Goal: Task Accomplishment & Management: Manage account settings

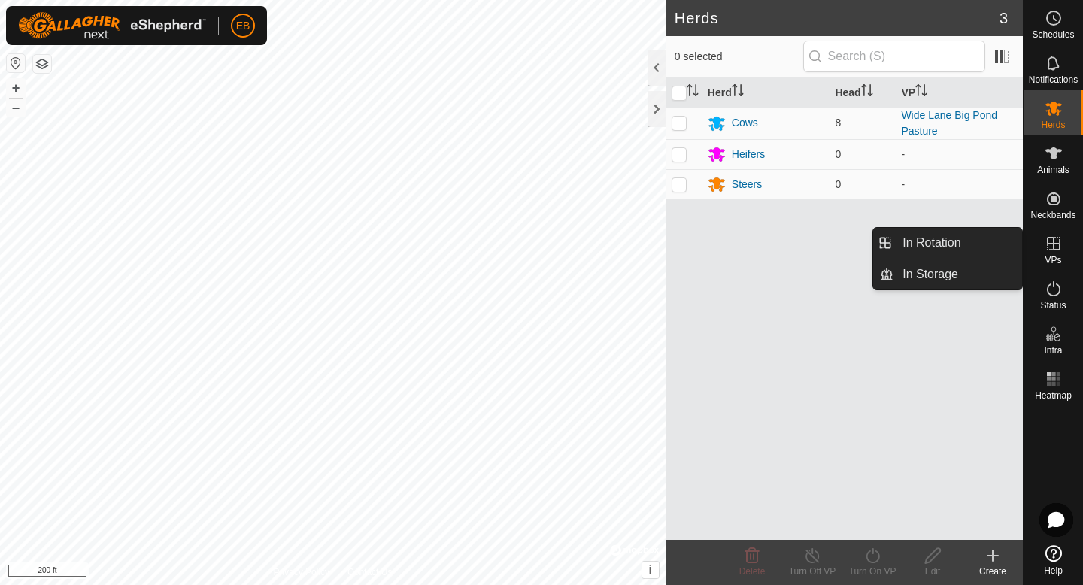
click at [1048, 251] on icon at bounding box center [1054, 244] width 18 height 18
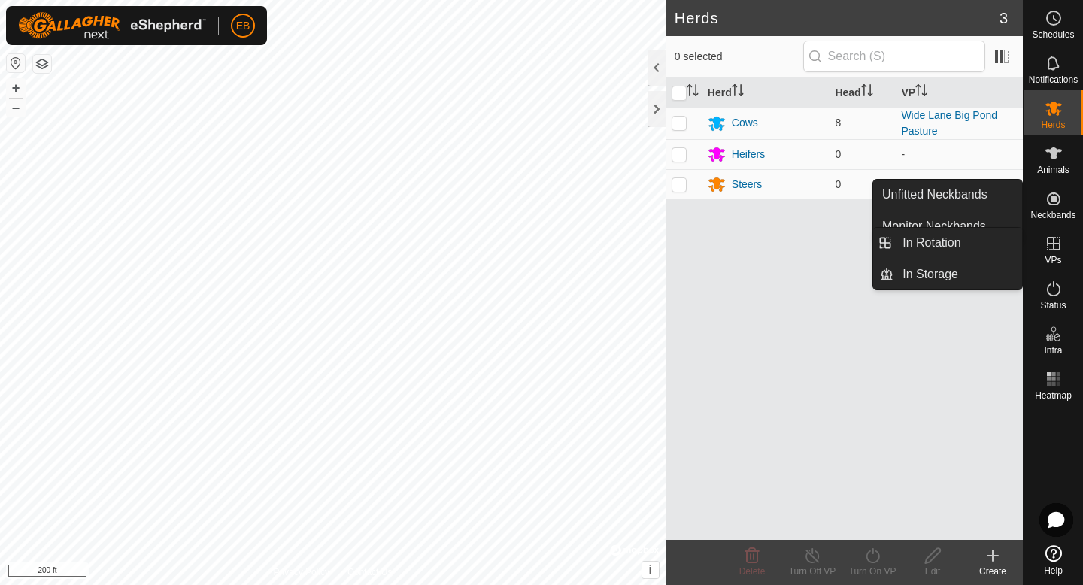
click at [1065, 441] on div at bounding box center [1053, 472] width 59 height 133
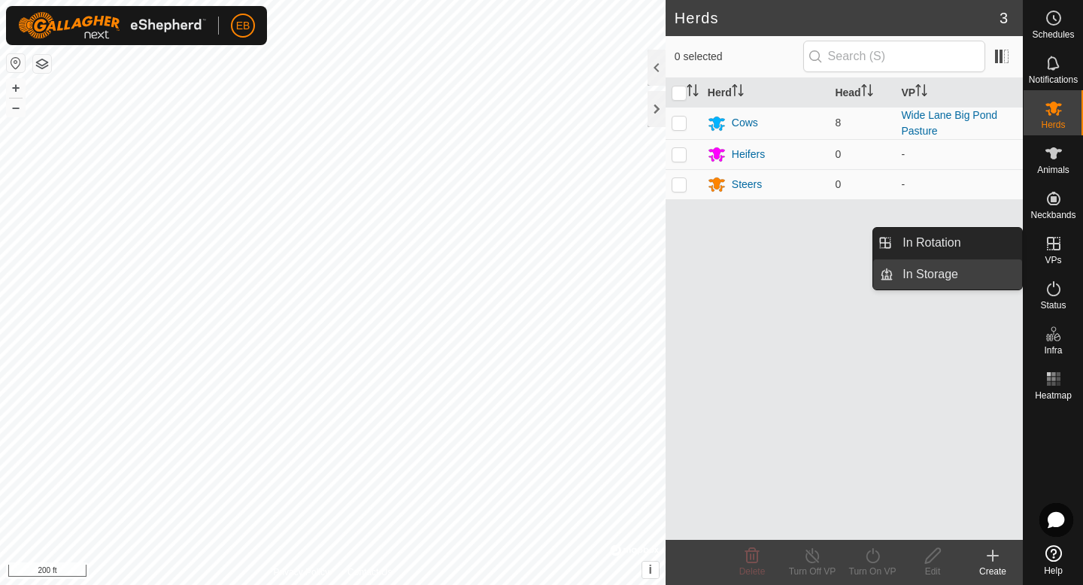
click at [950, 275] on link "In Storage" at bounding box center [958, 275] width 129 height 30
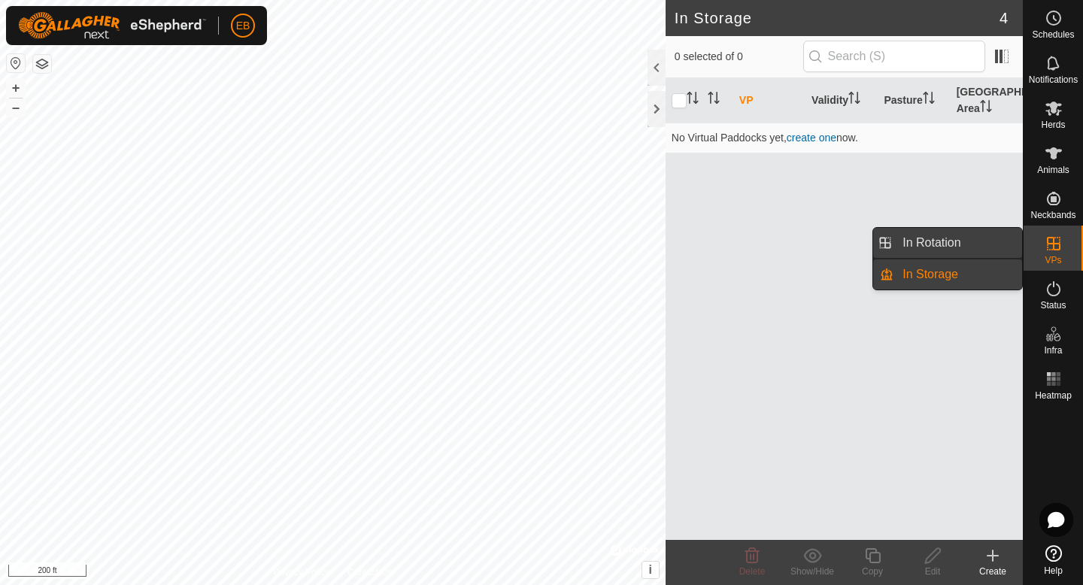
click at [953, 251] on link "In Rotation" at bounding box center [958, 243] width 129 height 30
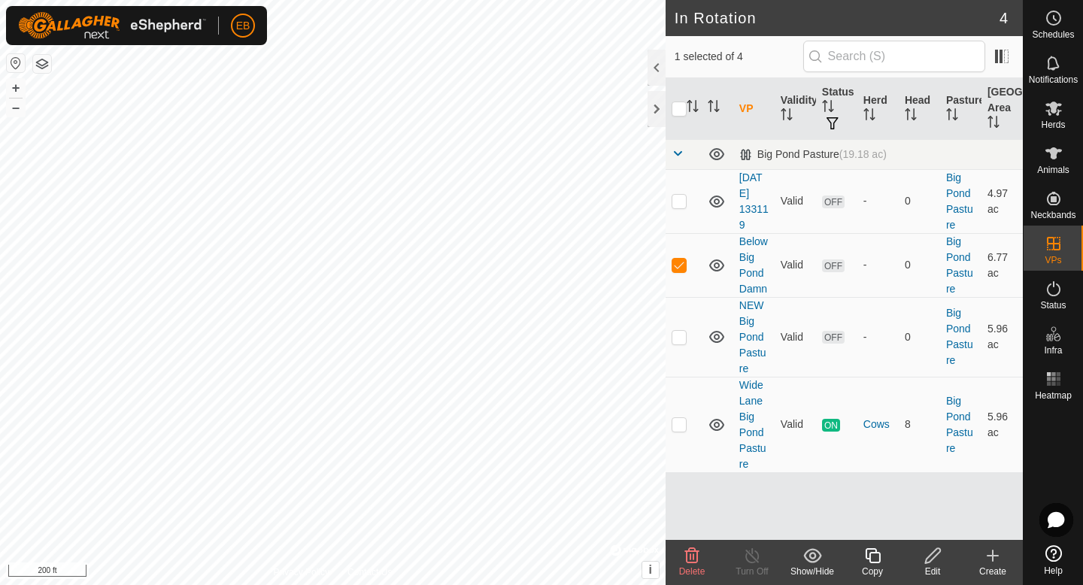
click at [683, 555] on icon at bounding box center [692, 556] width 18 height 18
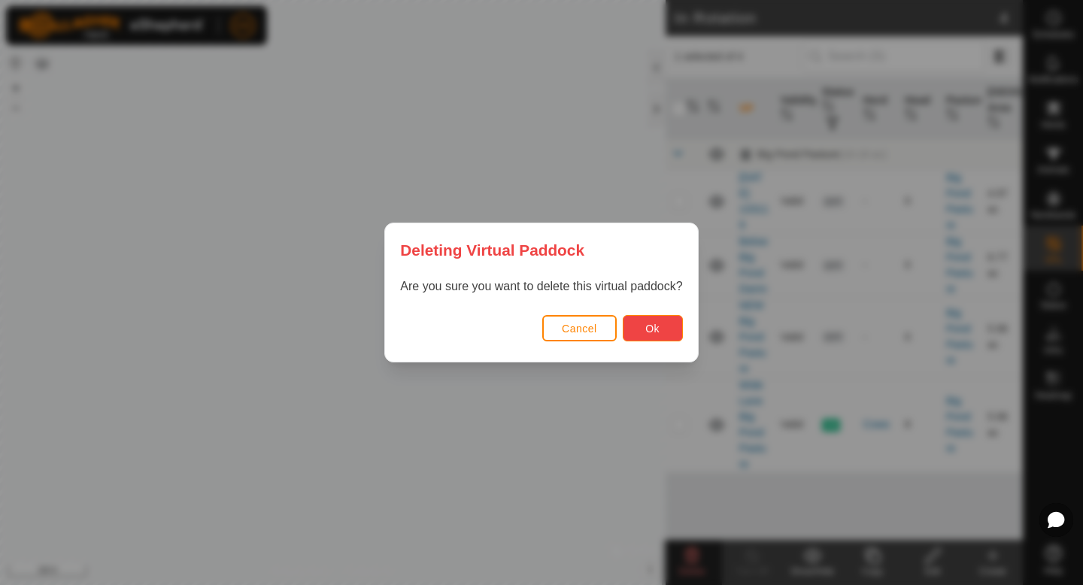
click at [666, 338] on button "Ok" at bounding box center [653, 328] width 60 height 26
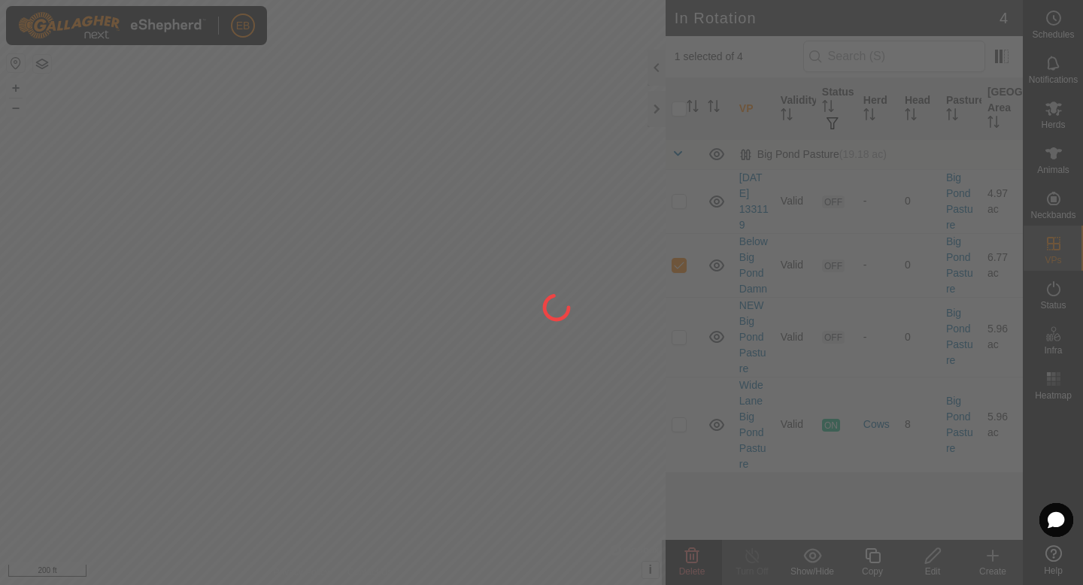
checkbox input "false"
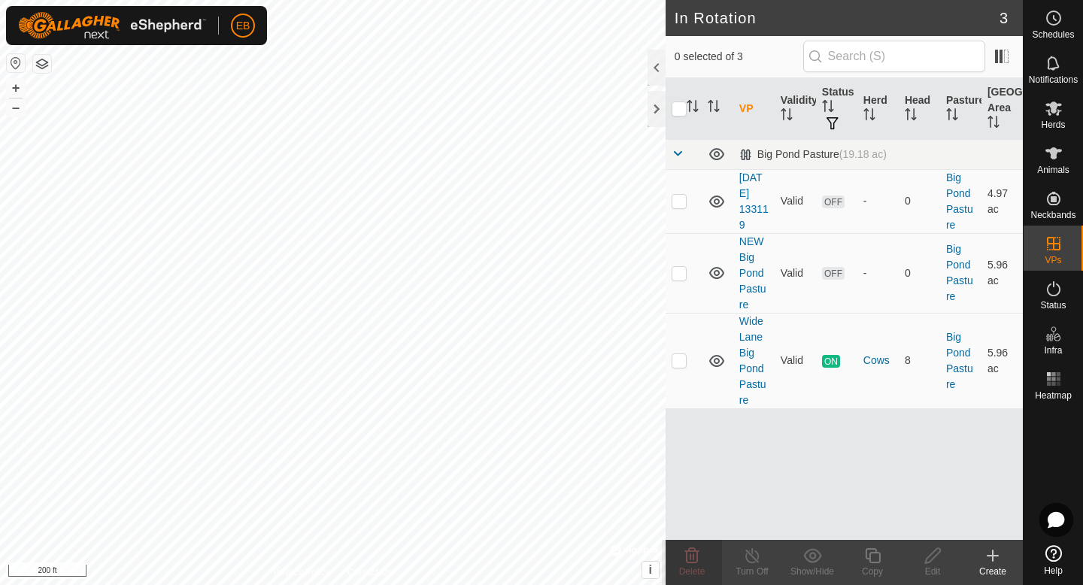
click at [995, 562] on icon at bounding box center [993, 556] width 18 height 18
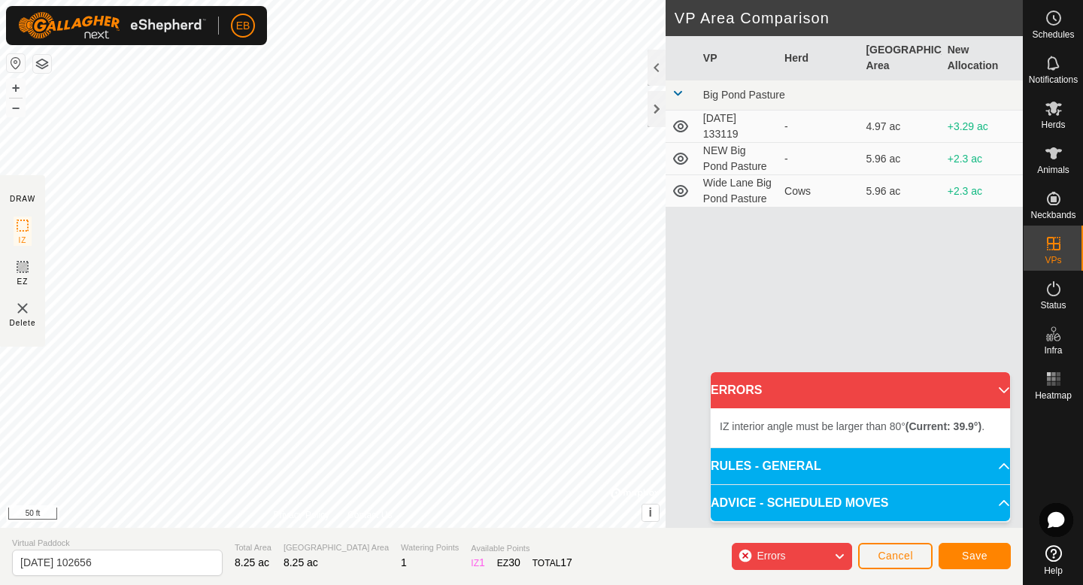
click at [718, 258] on div "DRAW IZ EZ Delete Privacy Policy Contact Us IZ interior angle must be smaller t…" at bounding box center [511, 264] width 1023 height 528
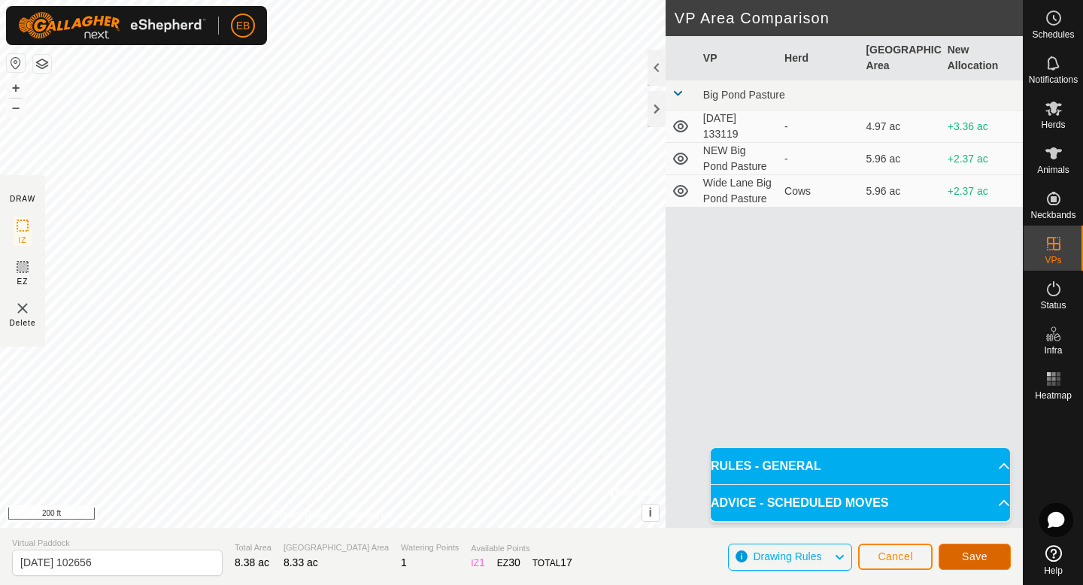
click at [984, 557] on span "Save" at bounding box center [975, 557] width 26 height 12
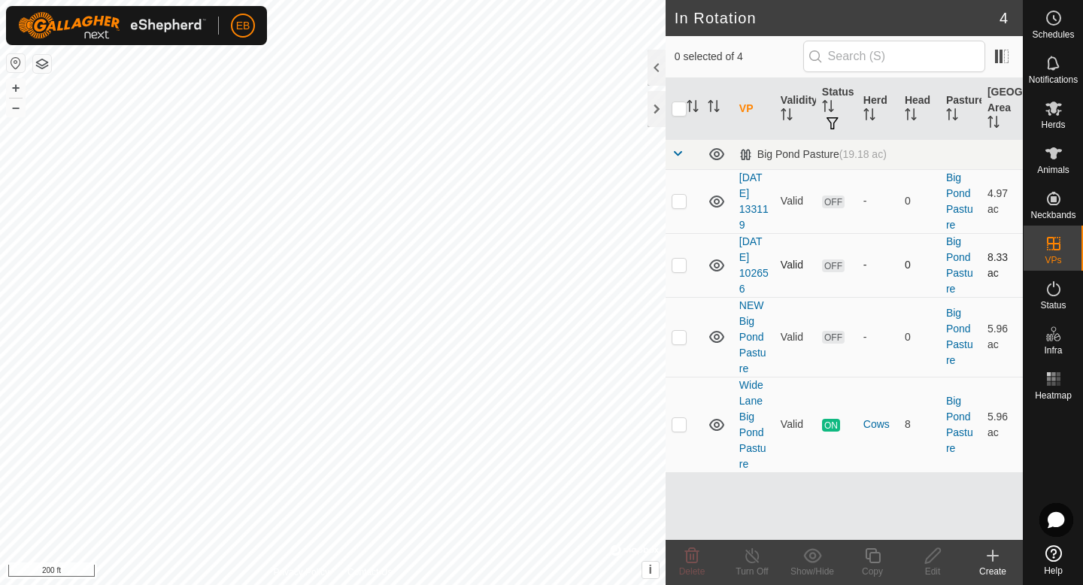
click at [681, 269] on p-checkbox at bounding box center [679, 265] width 15 height 12
checkbox input "true"
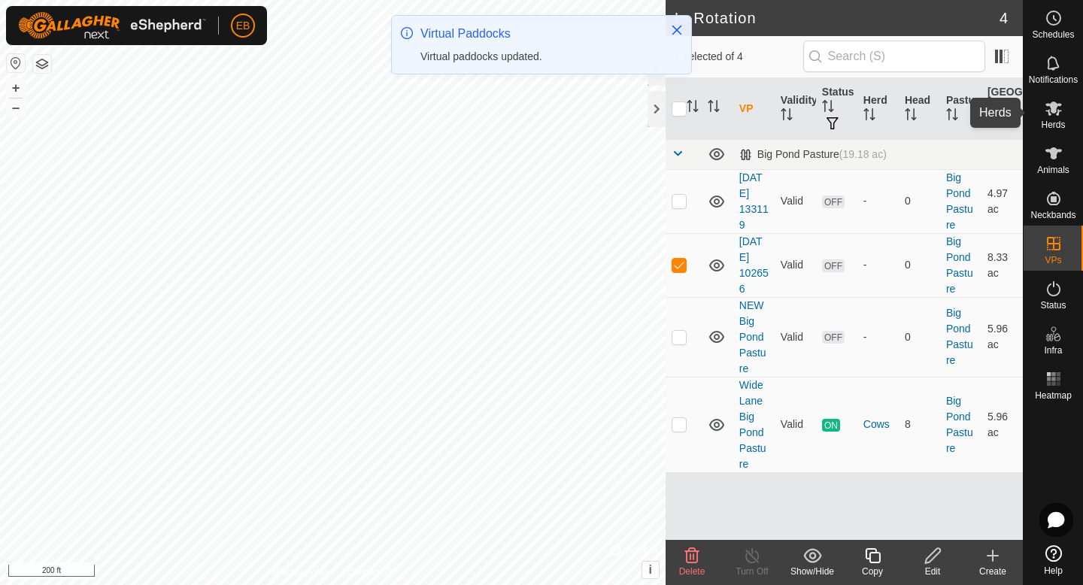
click at [1067, 107] on es-mob-svg-icon at bounding box center [1054, 108] width 27 height 24
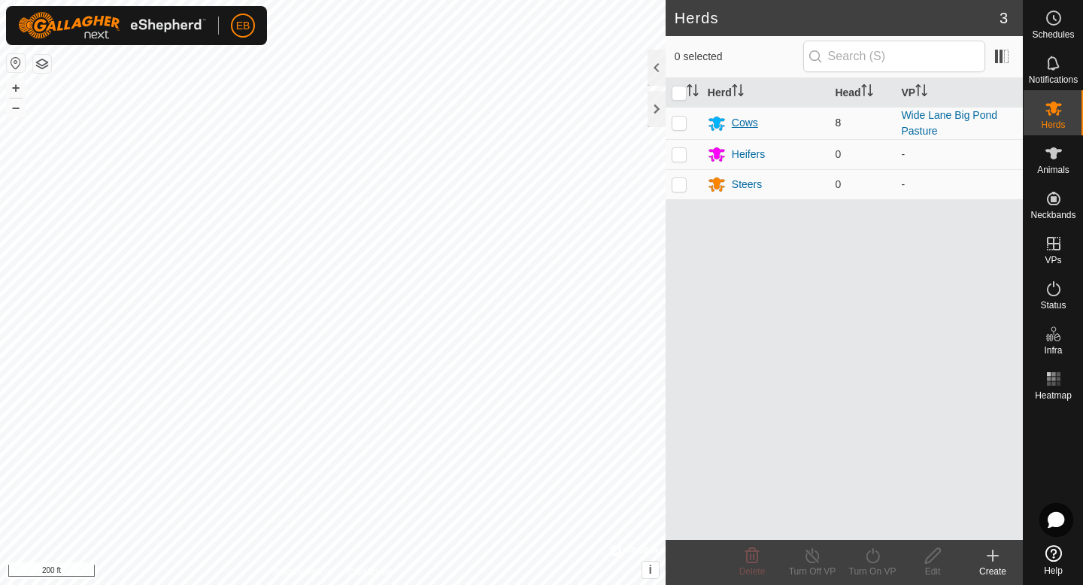
click at [743, 118] on div "Cows" at bounding box center [745, 123] width 26 height 16
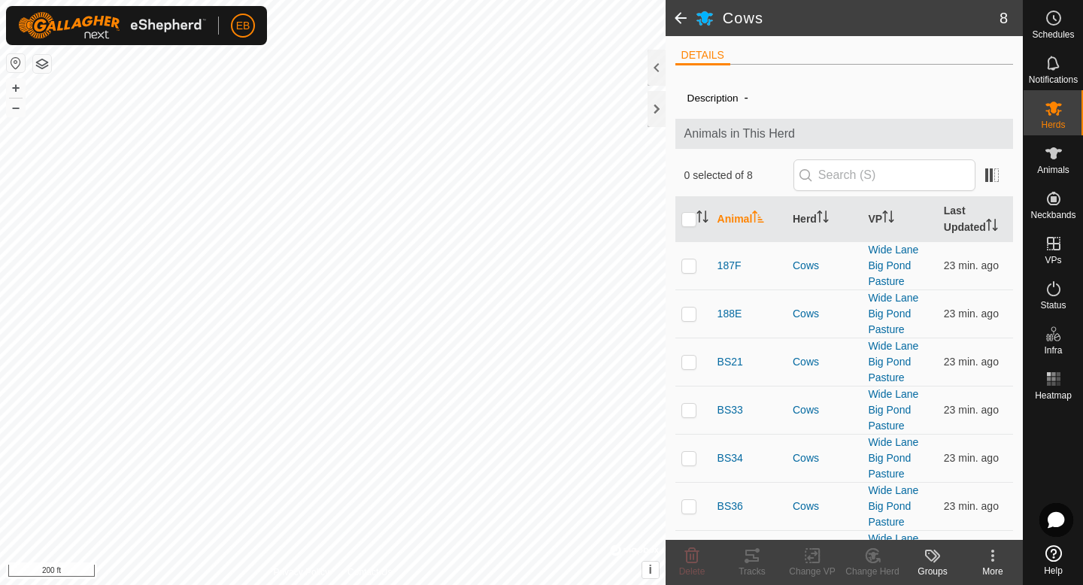
click at [678, 13] on span at bounding box center [681, 18] width 30 height 36
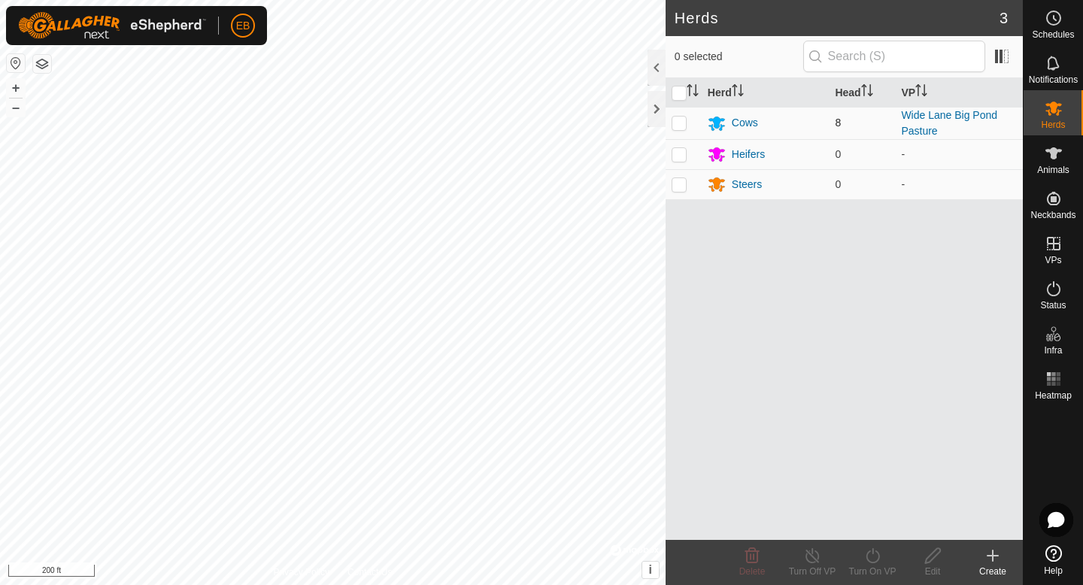
click at [677, 124] on p-checkbox at bounding box center [679, 123] width 15 height 12
checkbox input "true"
click at [873, 566] on div "Turn On VP" at bounding box center [873, 572] width 60 height 14
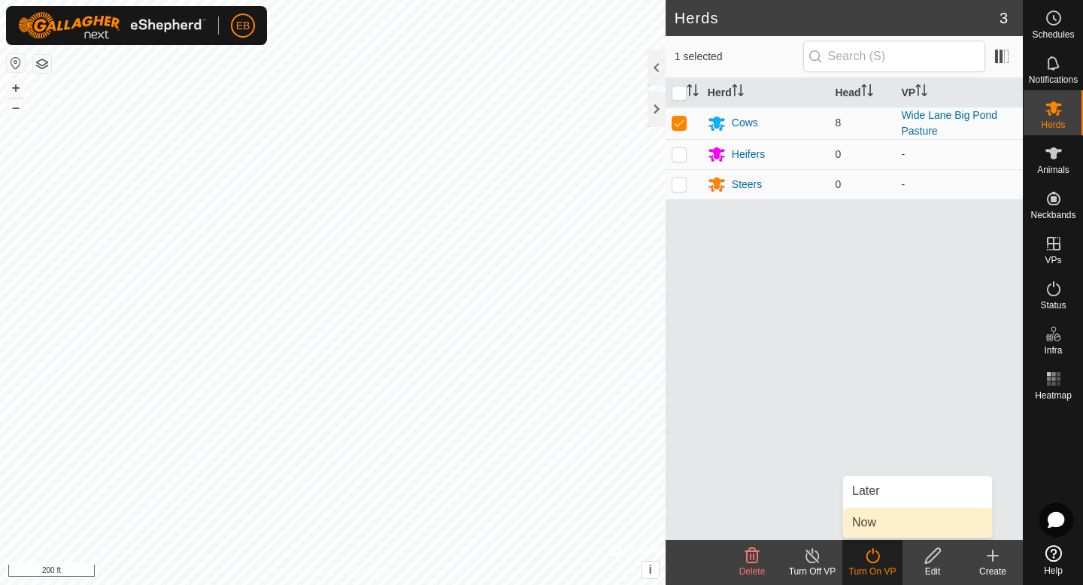
click at [867, 518] on link "Now" at bounding box center [917, 523] width 149 height 30
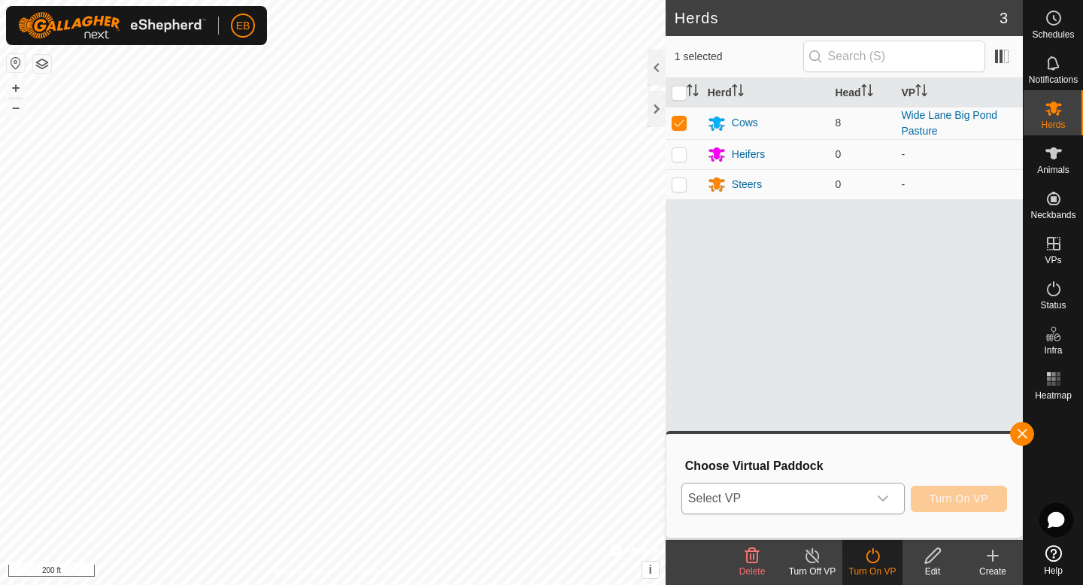
click at [869, 502] on div "dropdown trigger" at bounding box center [883, 499] width 30 height 30
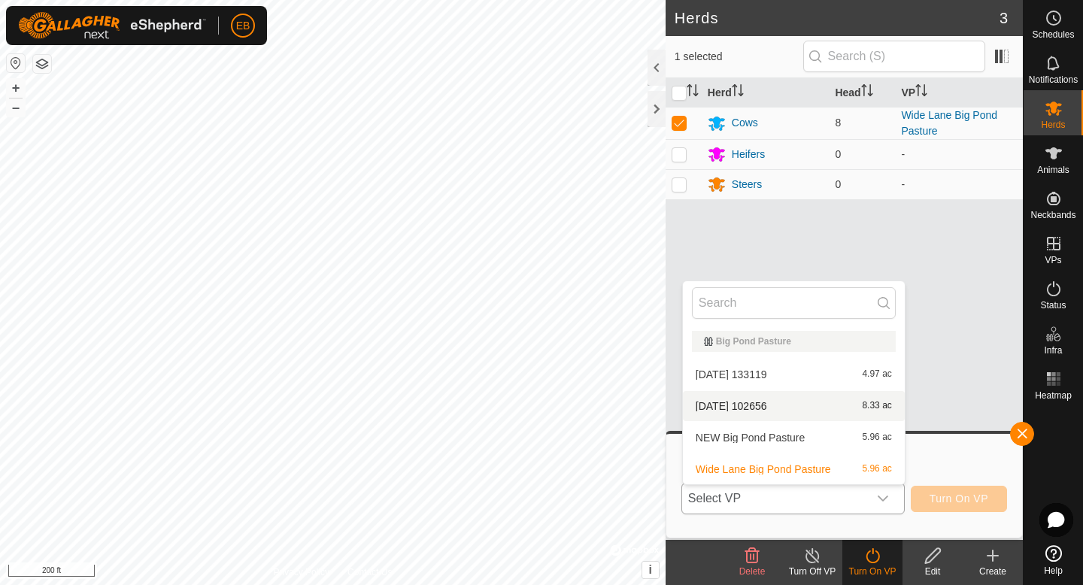
click at [837, 405] on li "2025-08-23 102656 8.33 ac" at bounding box center [794, 406] width 222 height 30
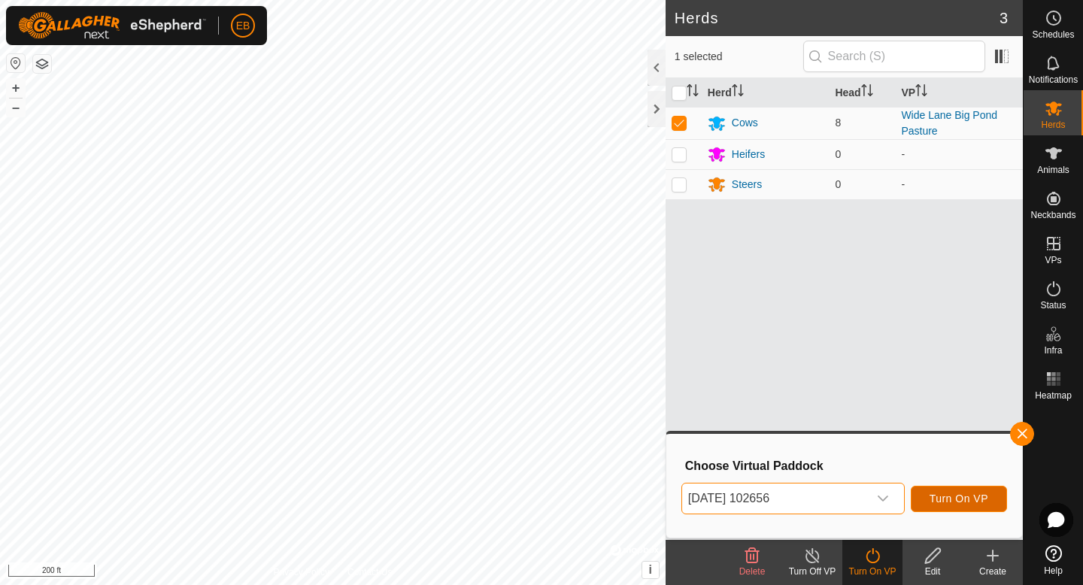
click at [956, 507] on button "Turn On VP" at bounding box center [959, 499] width 96 height 26
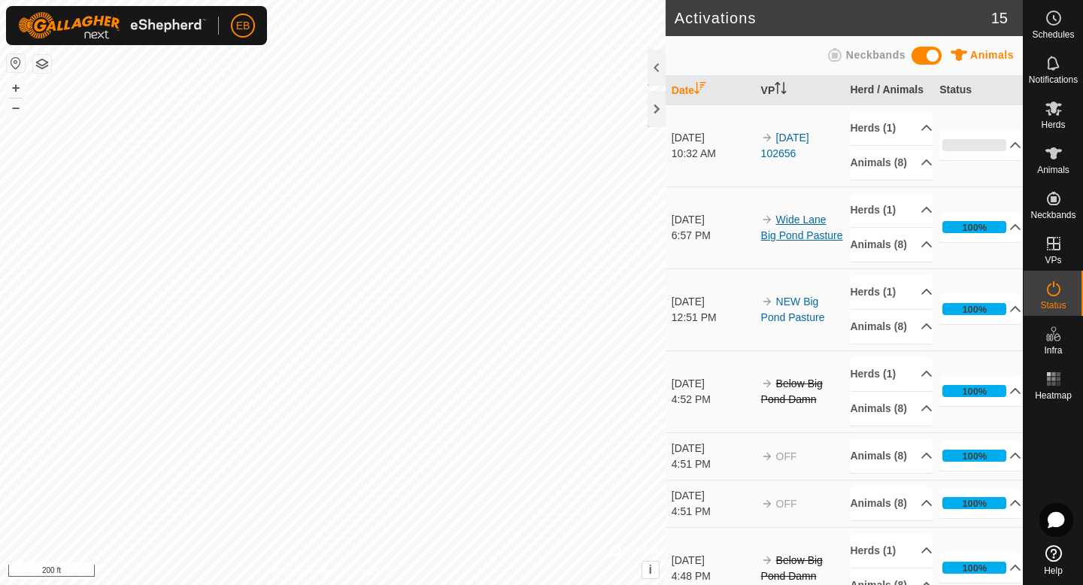
click at [807, 242] on link "Wide Lane Big Pond Pasture" at bounding box center [802, 228] width 82 height 28
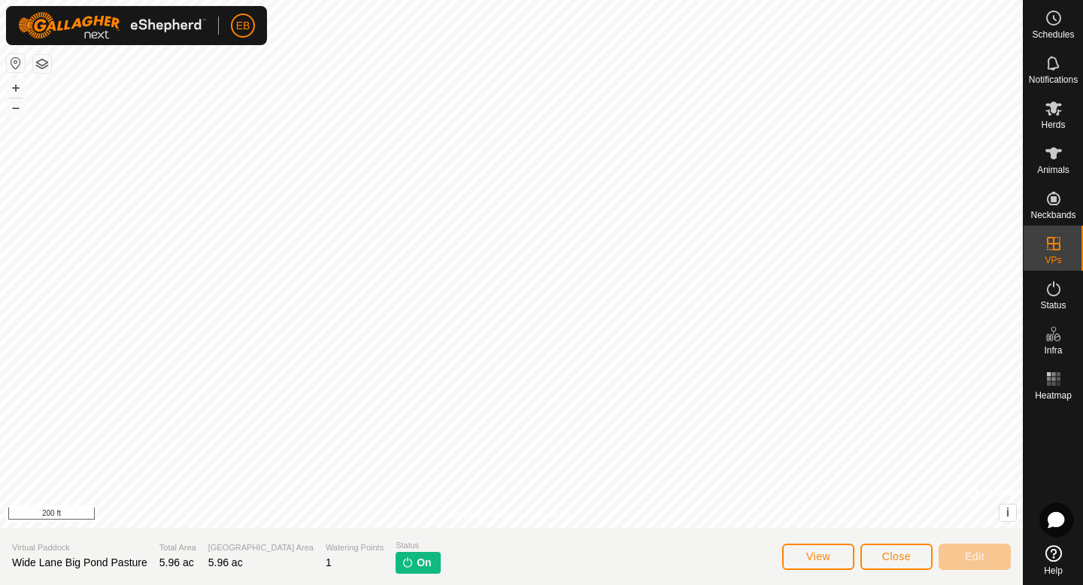
click at [417, 564] on span "On" at bounding box center [424, 563] width 14 height 16
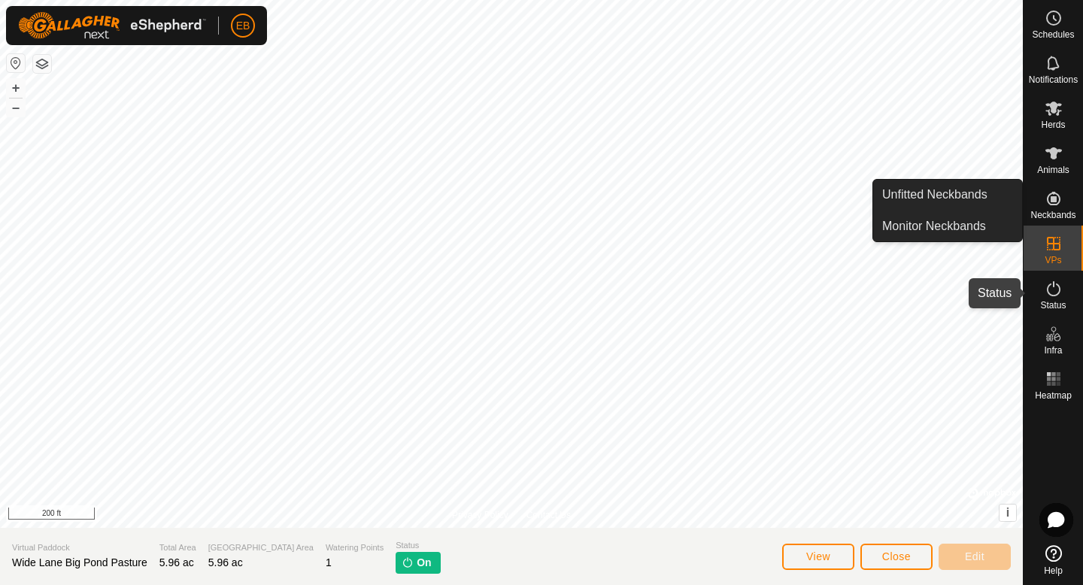
click at [1054, 291] on icon at bounding box center [1054, 289] width 18 height 18
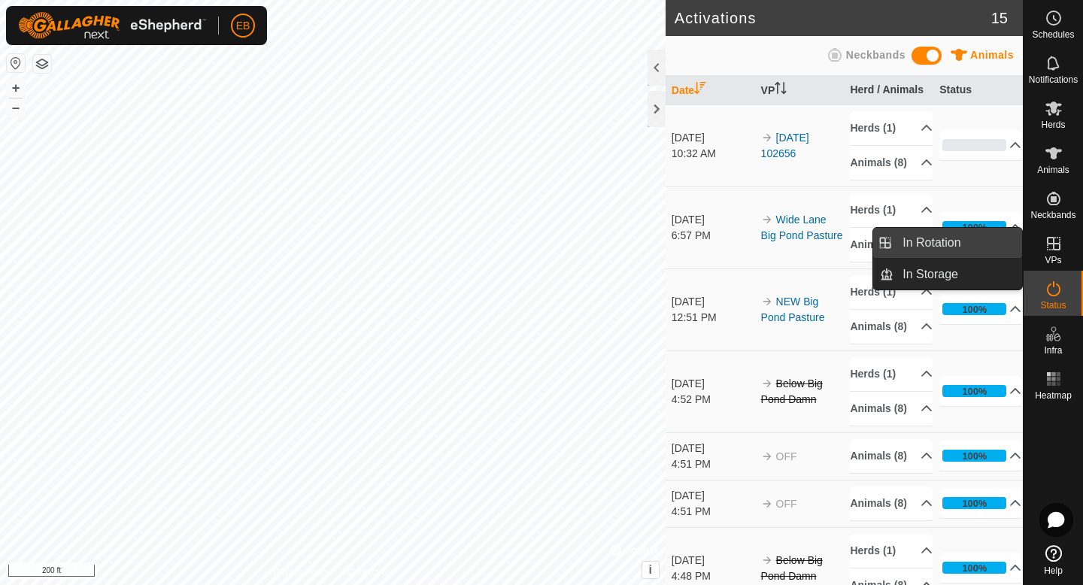
click at [979, 243] on link "In Rotation" at bounding box center [958, 243] width 129 height 30
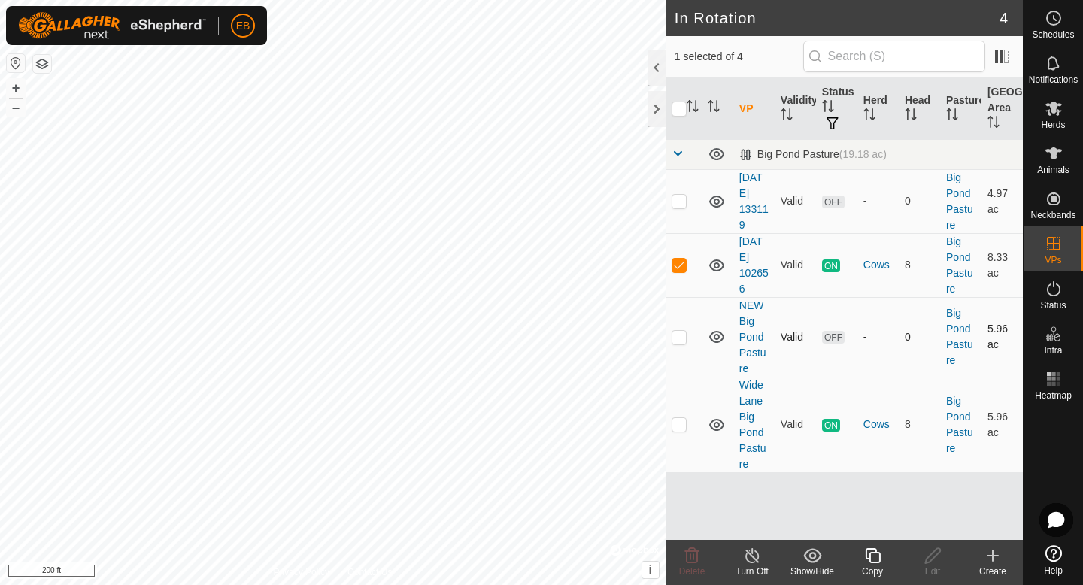
click at [681, 340] on p-checkbox at bounding box center [679, 337] width 15 height 12
checkbox input "true"
click at [683, 255] on td at bounding box center [684, 265] width 36 height 64
checkbox input "false"
click at [686, 333] on td at bounding box center [684, 337] width 36 height 80
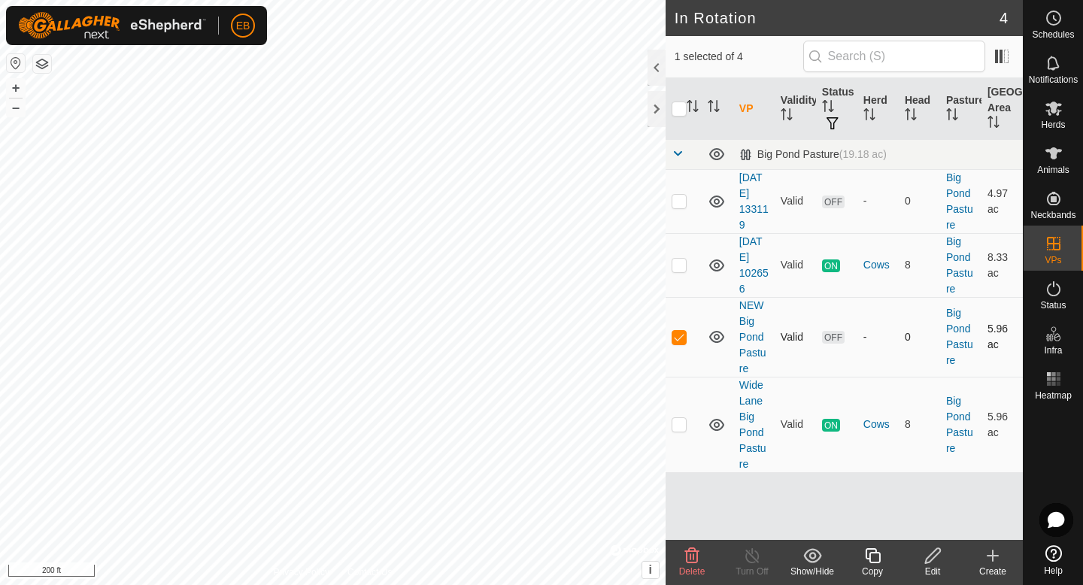
checkbox input "false"
click at [681, 203] on p-checkbox at bounding box center [679, 201] width 15 height 12
checkbox input "false"
click at [686, 423] on p-checkbox at bounding box center [679, 424] width 15 height 12
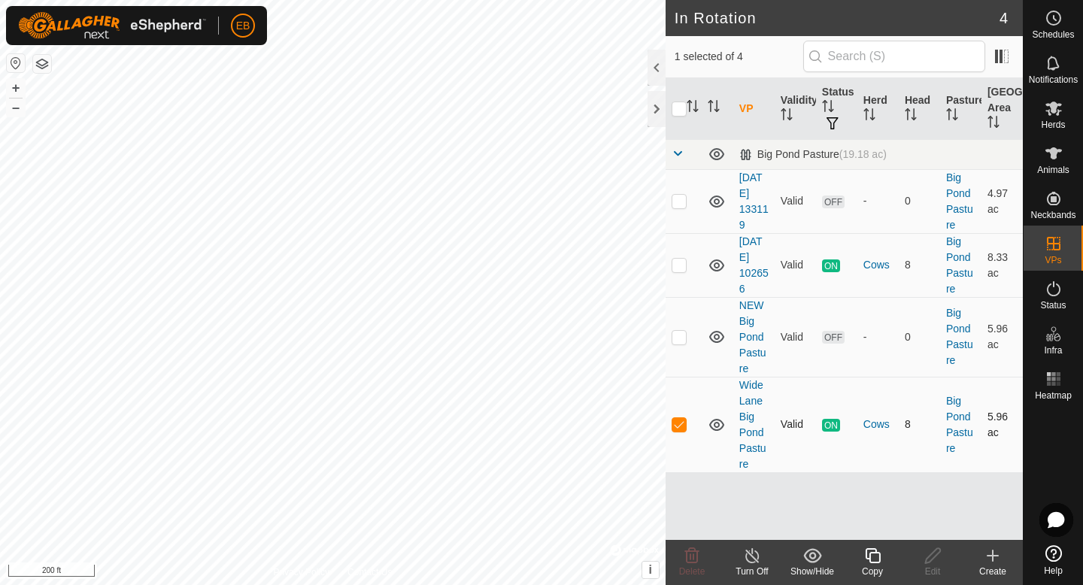
click at [676, 424] on p-checkbox at bounding box center [679, 424] width 15 height 12
checkbox input "false"
click at [681, 340] on p-checkbox at bounding box center [679, 337] width 15 height 12
checkbox input "true"
click at [679, 423] on p-checkbox at bounding box center [679, 424] width 15 height 12
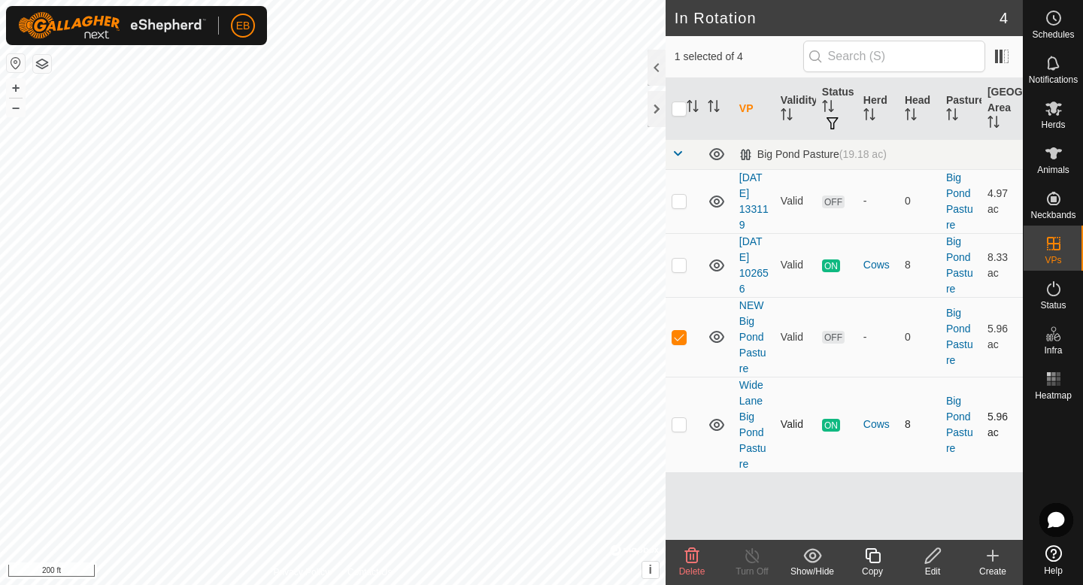
checkbox input "true"
click at [682, 343] on td at bounding box center [684, 337] width 36 height 80
checkbox input "false"
click at [750, 565] on div "Turn Off" at bounding box center [752, 572] width 60 height 14
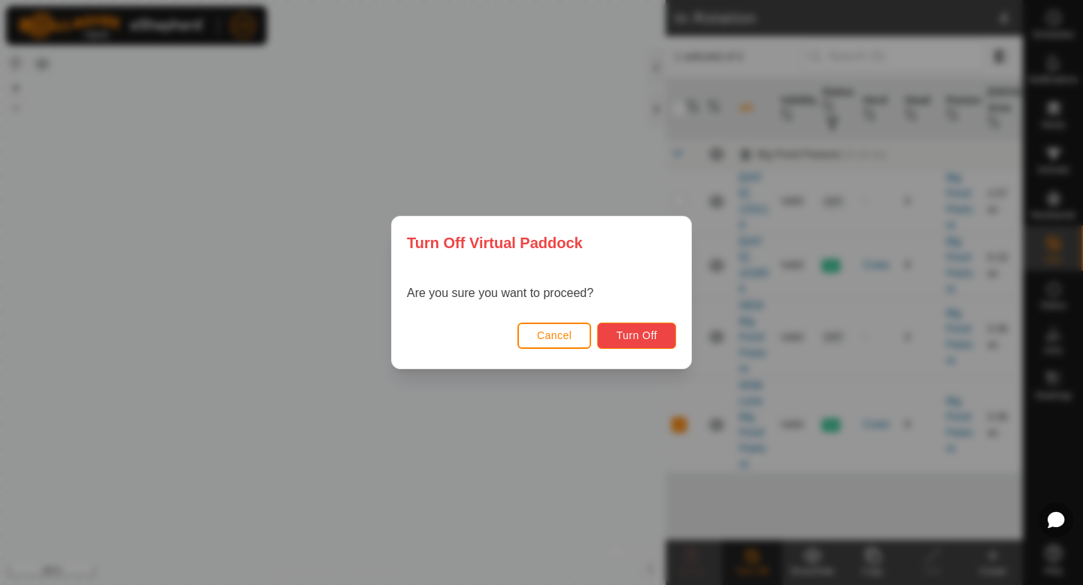
click at [644, 336] on span "Turn Off" at bounding box center [636, 336] width 41 height 12
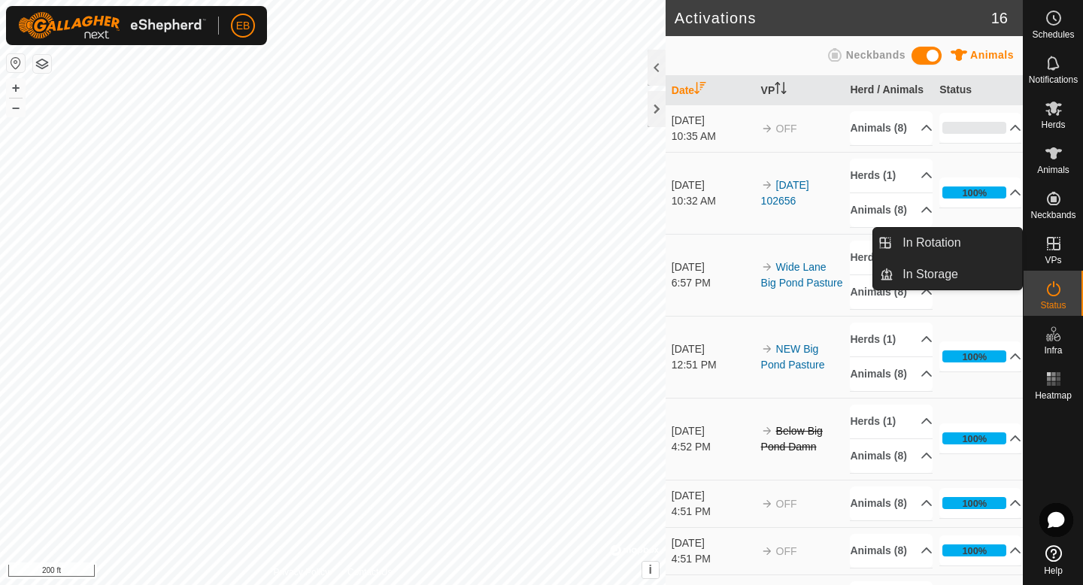
click at [1053, 249] on icon at bounding box center [1054, 244] width 18 height 18
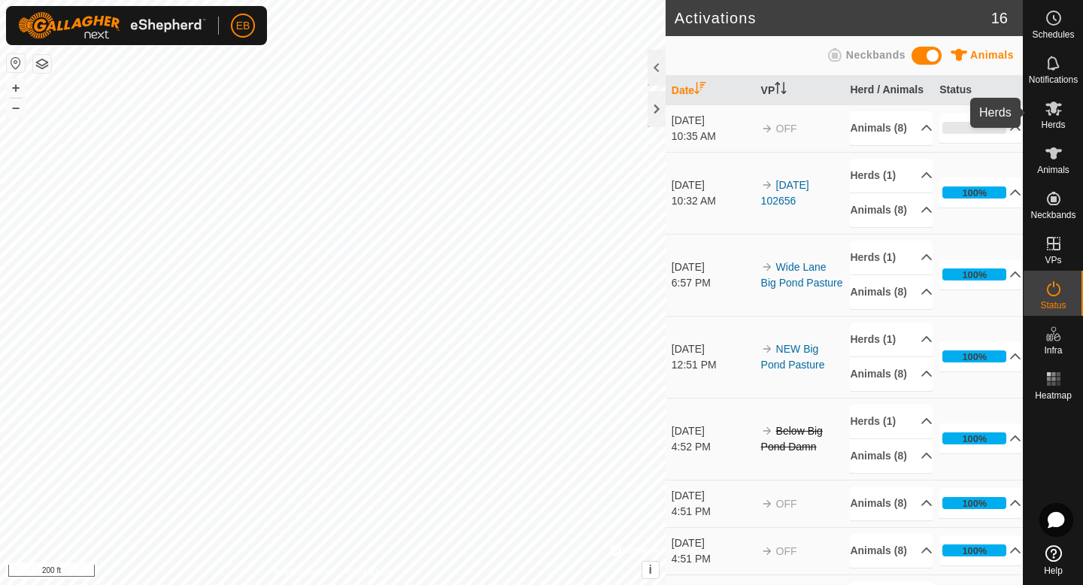
click at [1050, 105] on icon at bounding box center [1054, 109] width 17 height 14
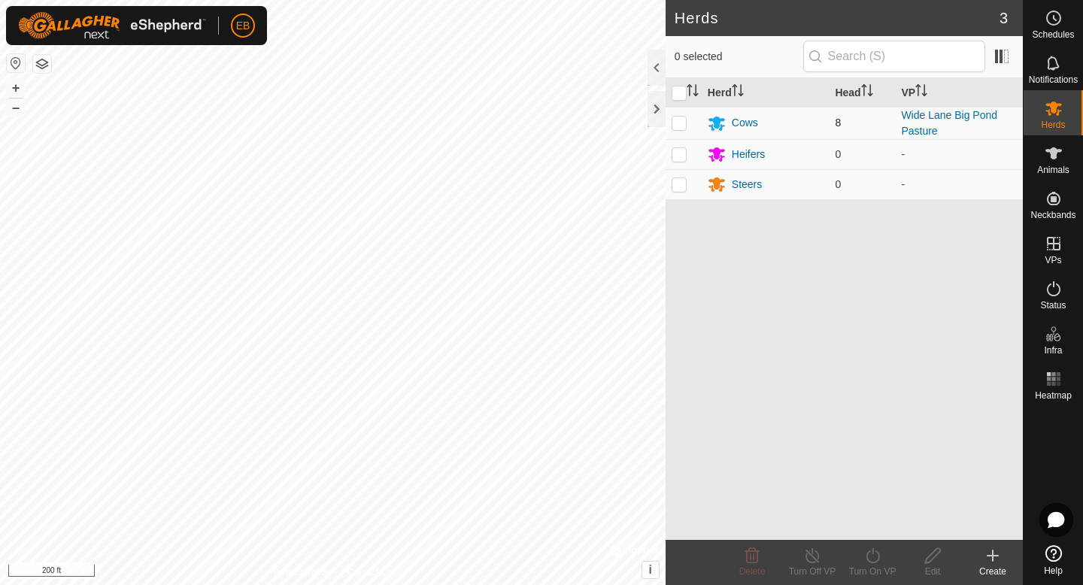
click at [677, 123] on p-checkbox at bounding box center [679, 123] width 15 height 12
checkbox input "true"
click at [874, 553] on icon at bounding box center [873, 556] width 19 height 18
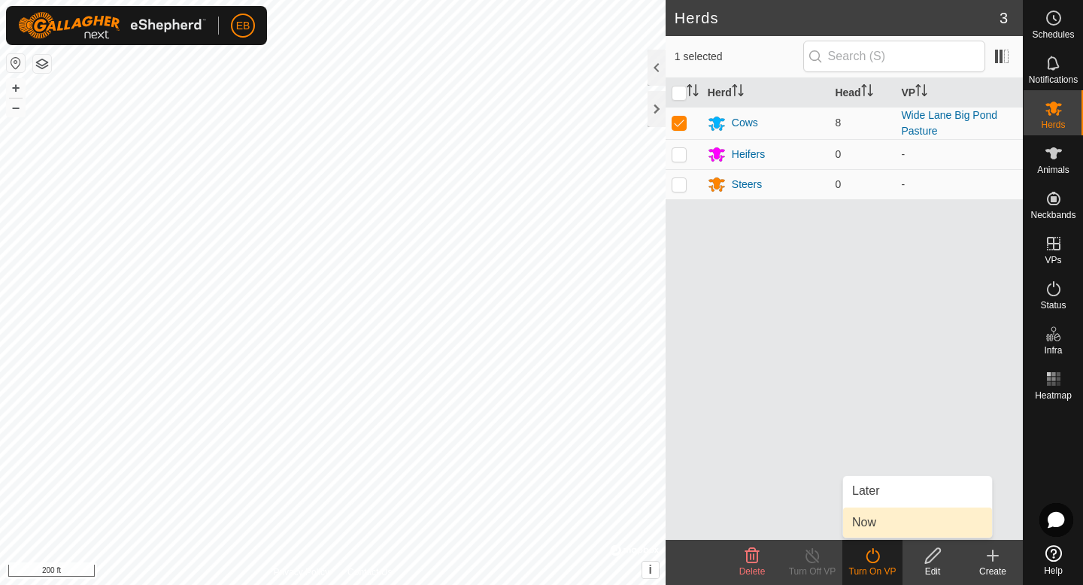
click at [880, 524] on link "Now" at bounding box center [917, 523] width 149 height 30
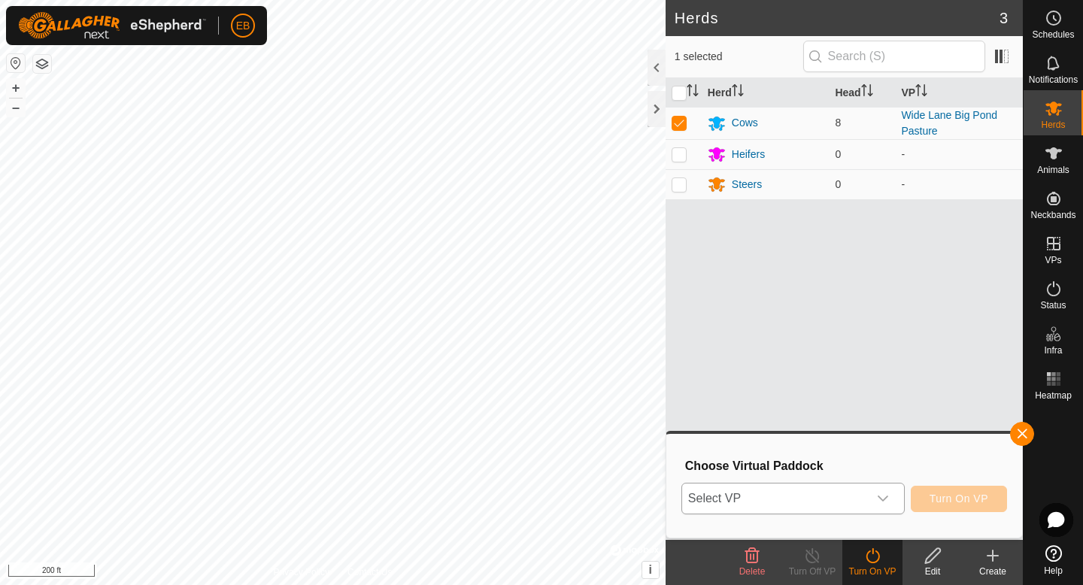
click at [846, 495] on span "Select VP" at bounding box center [775, 499] width 186 height 30
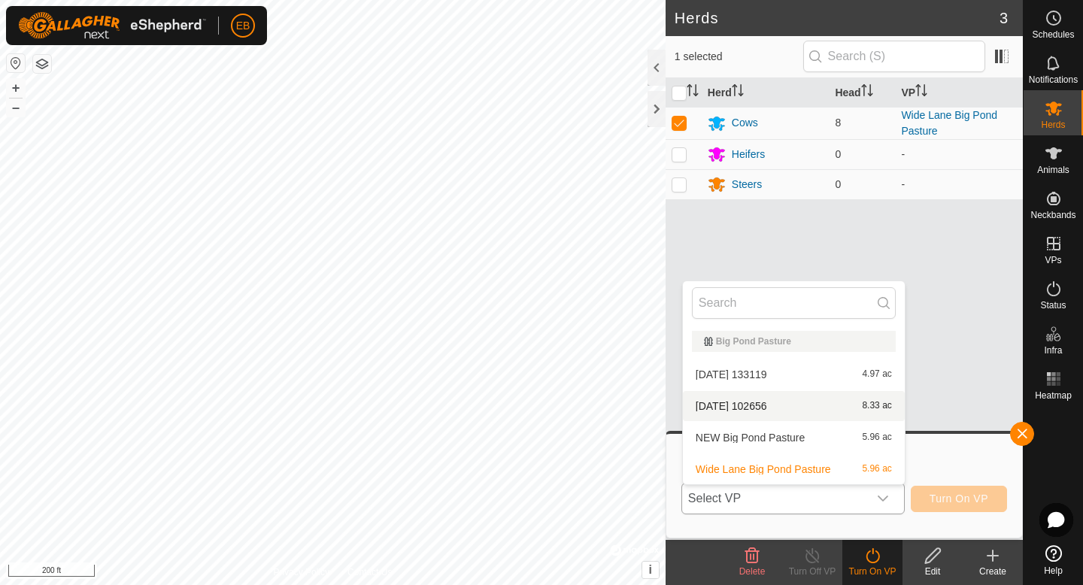
click at [841, 405] on li "2025-08-23 102656 8.33 ac" at bounding box center [794, 406] width 222 height 30
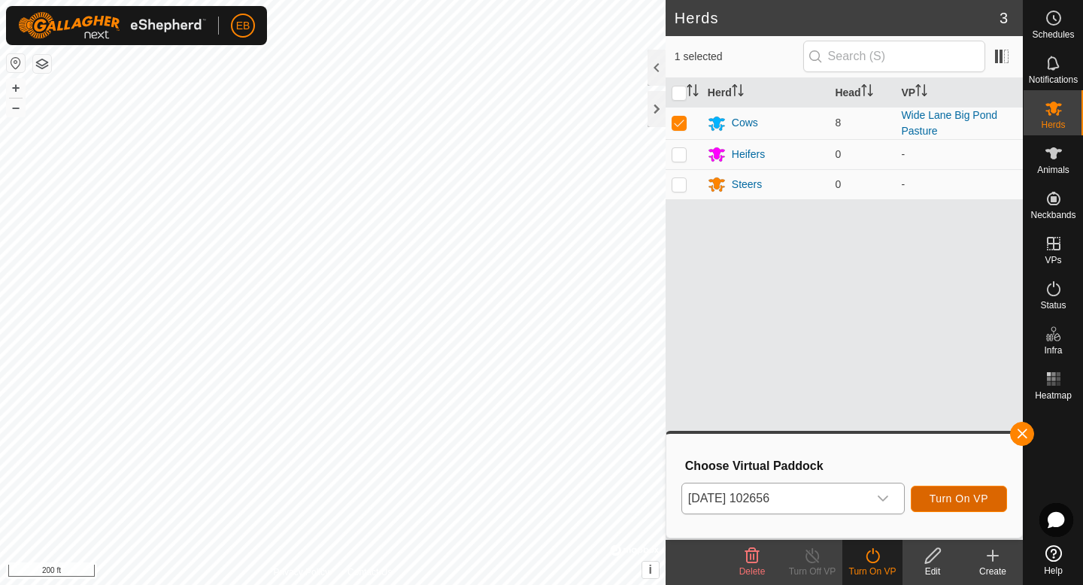
click at [953, 511] on button "Turn On VP" at bounding box center [959, 499] width 96 height 26
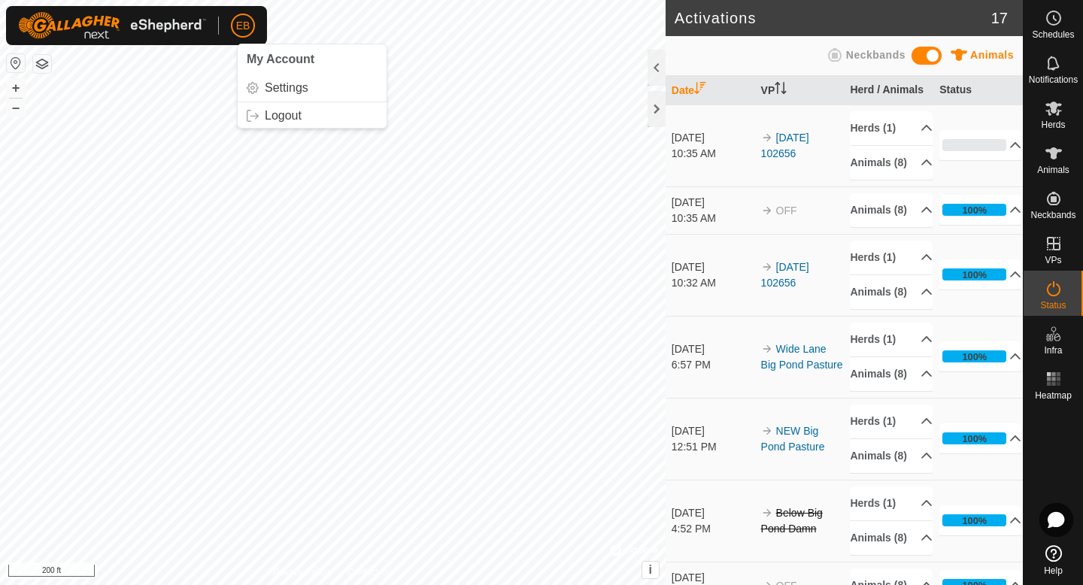
click at [248, 29] on span "EB" at bounding box center [243, 26] width 14 height 16
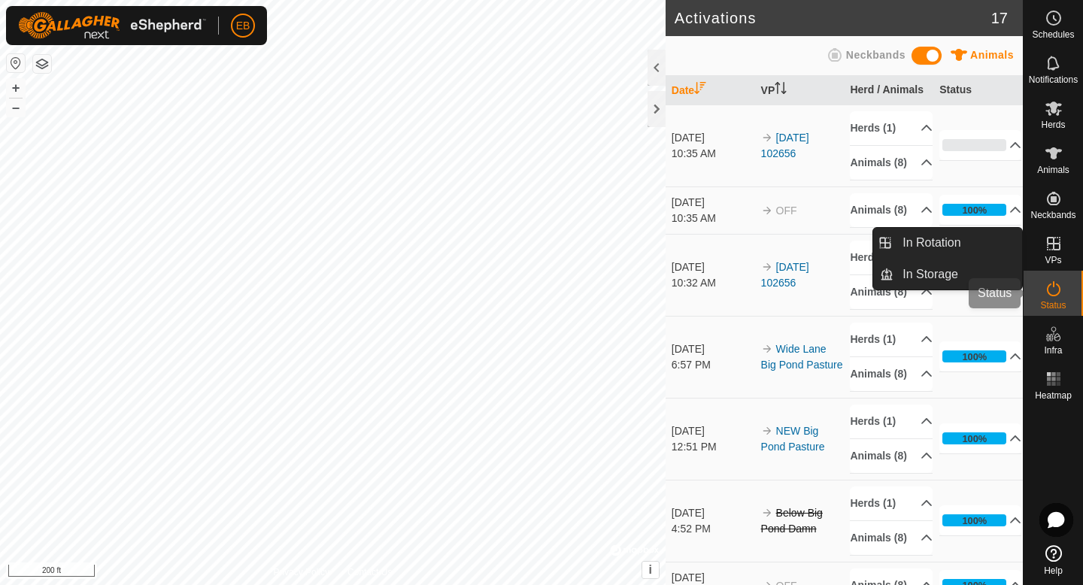
click at [1062, 287] on icon at bounding box center [1054, 289] width 18 height 18
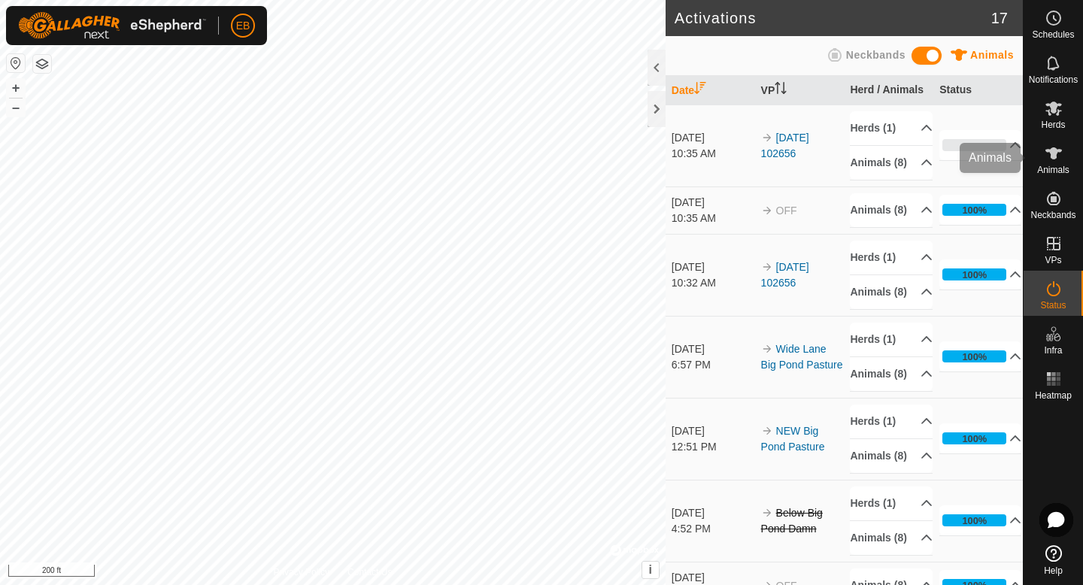
click at [1059, 115] on icon at bounding box center [1054, 108] width 18 height 18
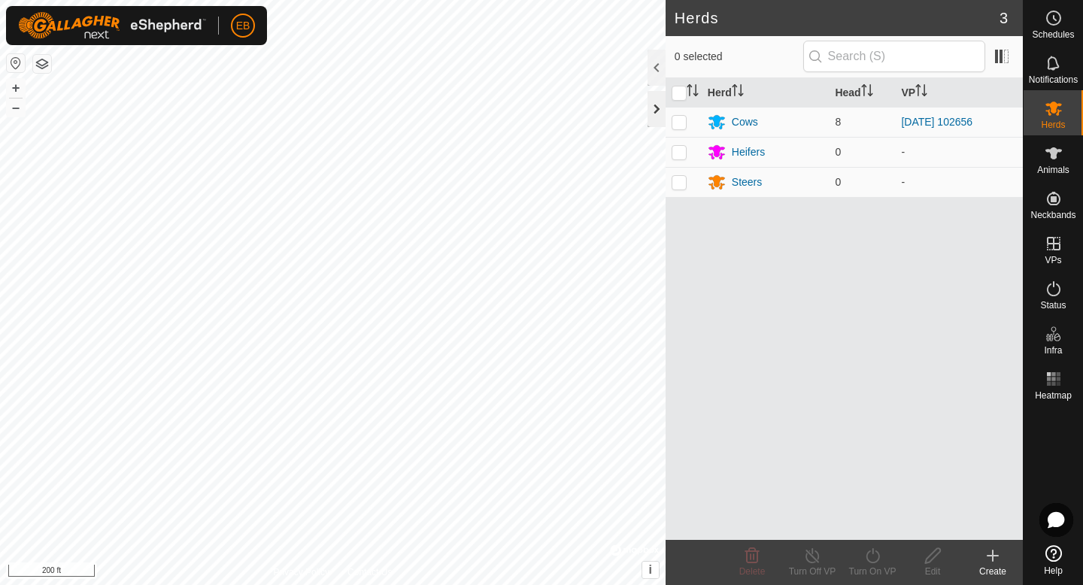
click at [661, 120] on div at bounding box center [657, 109] width 18 height 36
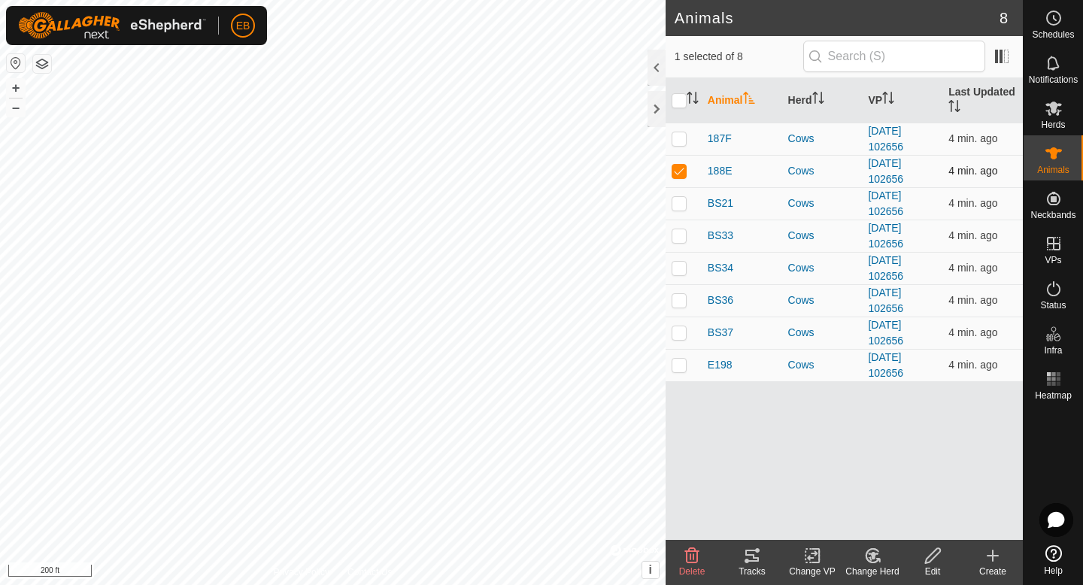
click at [681, 173] on p-checkbox at bounding box center [679, 171] width 15 height 12
checkbox input "false"
click at [656, 106] on div at bounding box center [657, 109] width 18 height 36
